Goal: Task Accomplishment & Management: Complete application form

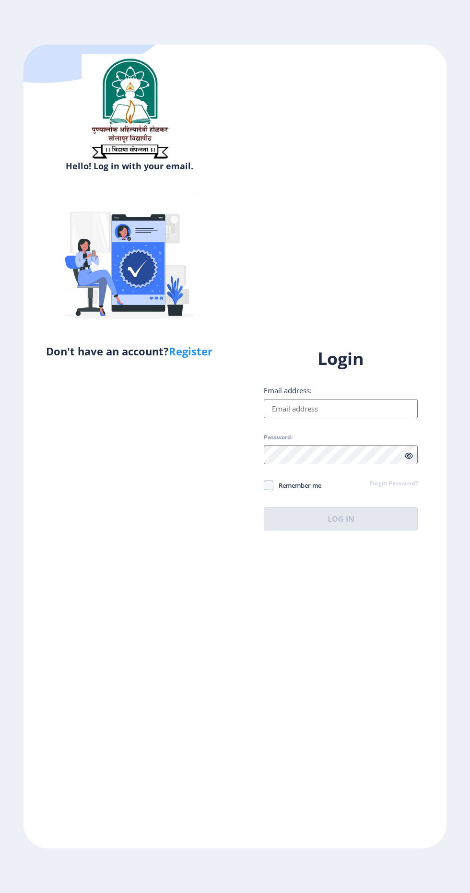
click at [382, 418] on input "Email address:" at bounding box center [341, 408] width 154 height 19
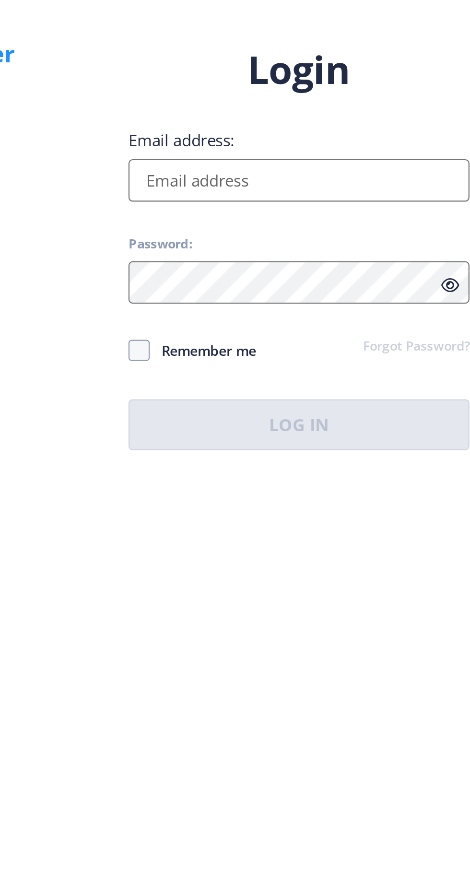
type input "[EMAIL_ADDRESS][DOMAIN_NAME]"
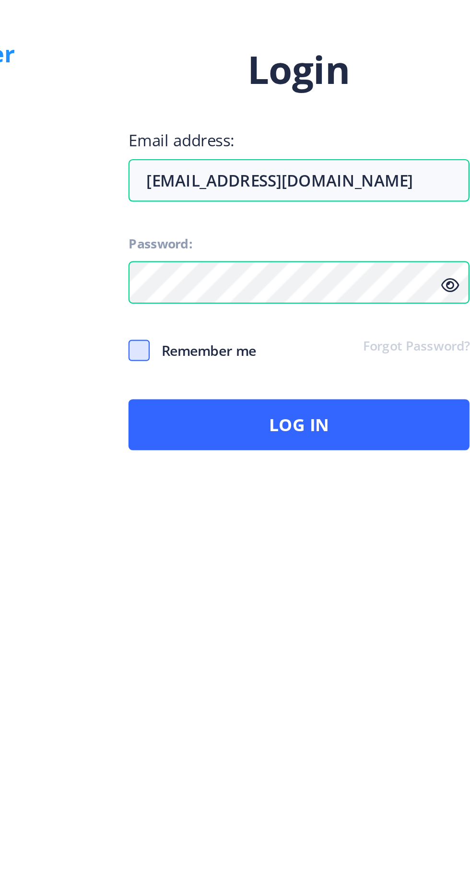
click at [268, 490] on span at bounding box center [269, 485] width 10 height 10
click at [264, 485] on input "Remember me" at bounding box center [264, 485] width 0 height 0
checkbox input "true"
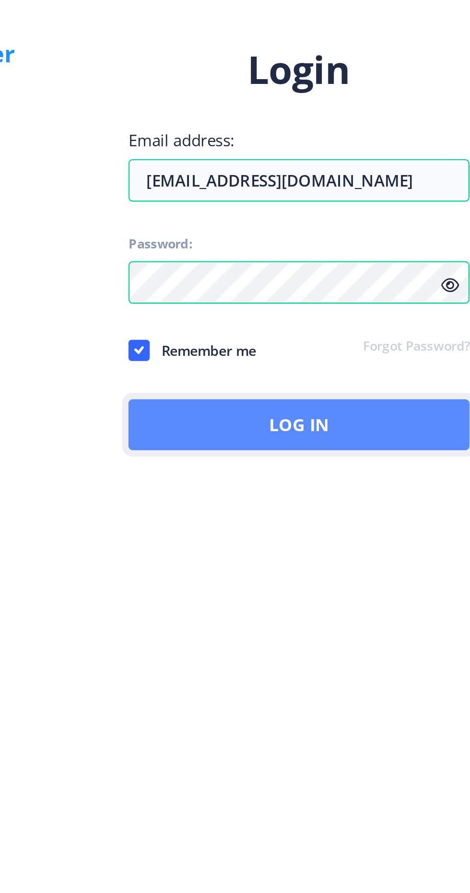
click at [345, 530] on button "Log In" at bounding box center [341, 518] width 154 height 23
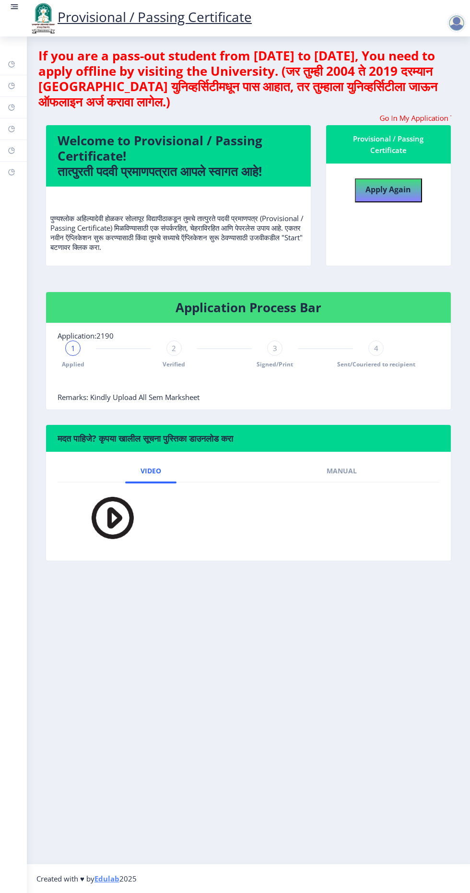
click at [14, 12] on rect at bounding box center [15, 7] width 10 height 10
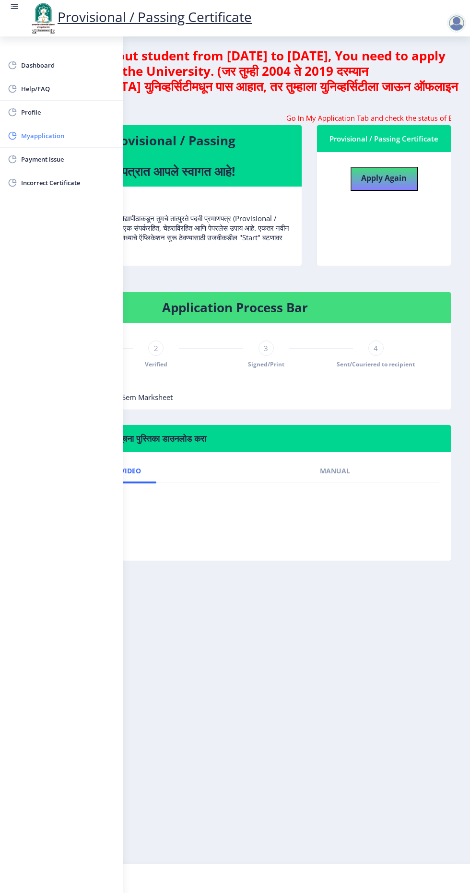
click at [60, 135] on span "Myapplication" at bounding box center [68, 136] width 94 height 12
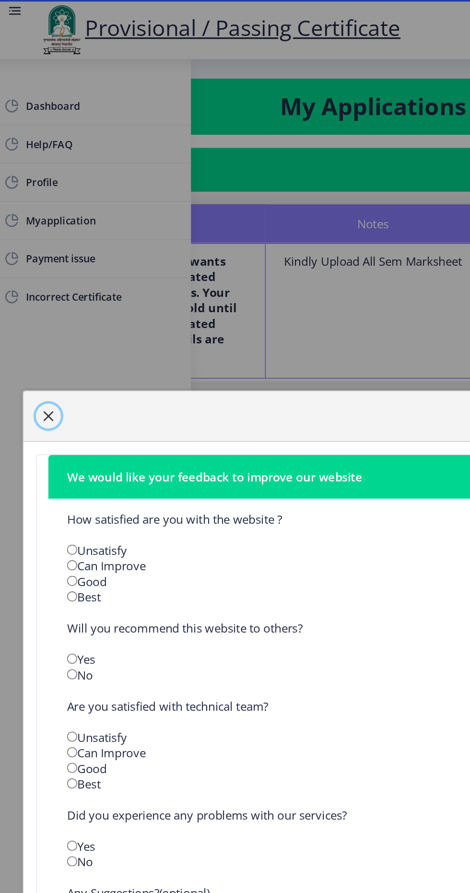
click at [39, 257] on button "button" at bounding box center [34, 255] width 15 height 15
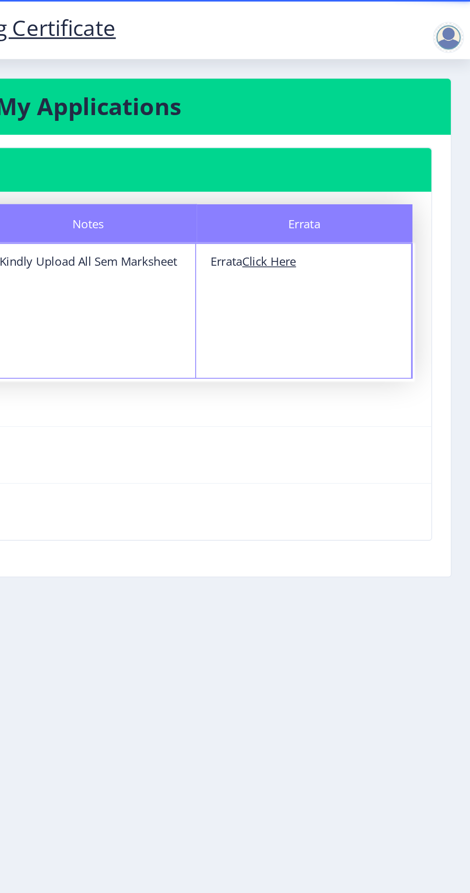
click at [356, 161] on u "Click Here" at bounding box center [345, 161] width 33 height 10
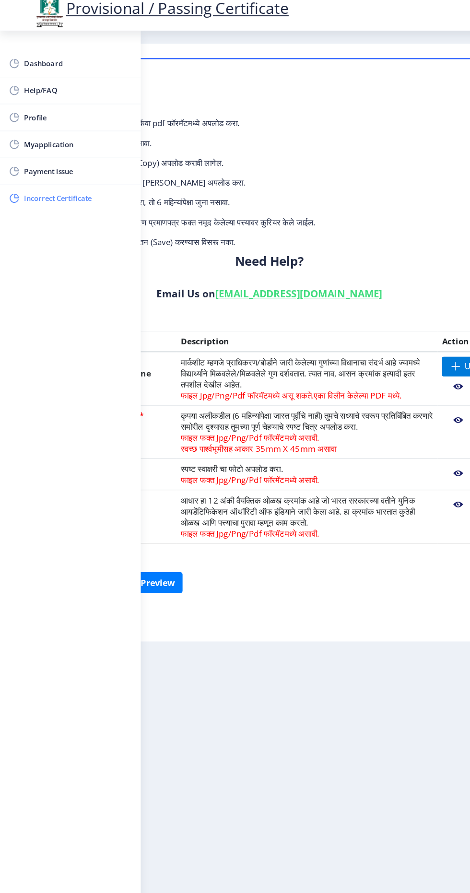
click at [79, 177] on span "Incorrect Certificate" at bounding box center [68, 183] width 94 height 12
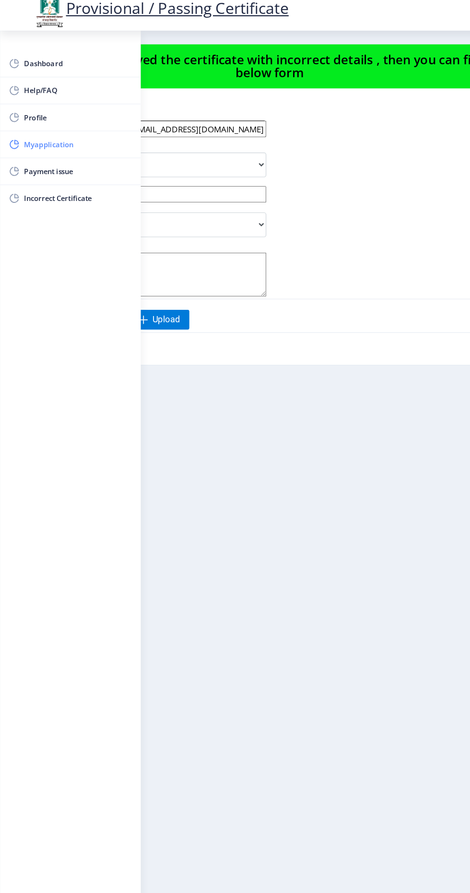
click at [69, 136] on span "Myapplication" at bounding box center [68, 136] width 94 height 12
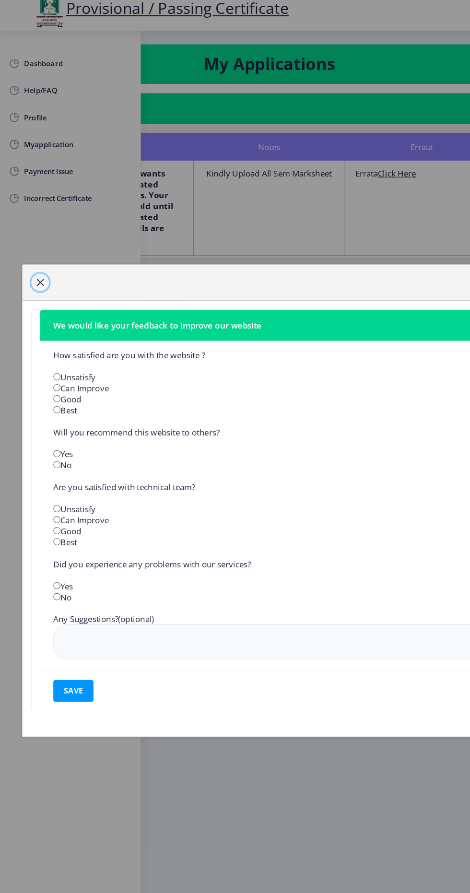
click at [35, 264] on button "button" at bounding box center [34, 255] width 15 height 15
